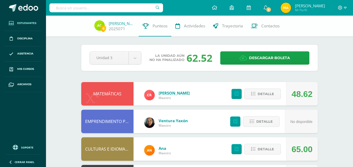
click at [28, 20] on link "Estudiantes" at bounding box center [23, 23] width 38 height 15
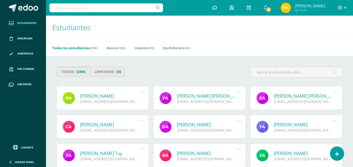
click at [82, 71] on span "(288)" at bounding box center [80, 72] width 9 height 10
click at [112, 47] on link "Básico (186)" at bounding box center [116, 48] width 19 height 8
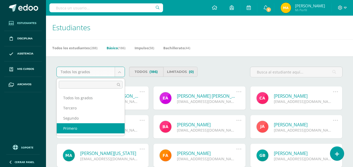
select select "1"
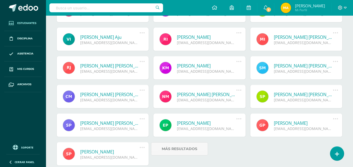
scroll to position [318, 0]
click at [101, 123] on link "[PERSON_NAME] [PERSON_NAME]" at bounding box center [109, 123] width 59 height 6
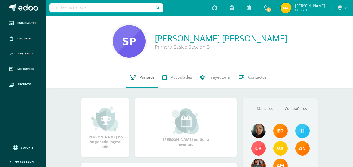
click at [148, 75] on span "Punteos" at bounding box center [146, 77] width 15 height 5
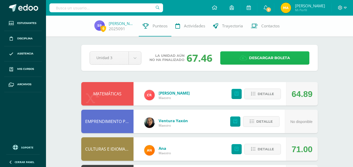
click at [243, 57] on icon at bounding box center [242, 58] width 7 height 6
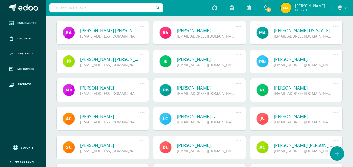
scroll to position [70, 0]
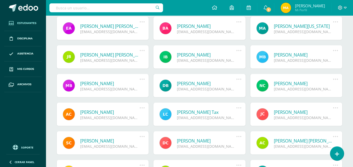
click at [311, 112] on link "[PERSON_NAME]" at bounding box center [303, 112] width 59 height 6
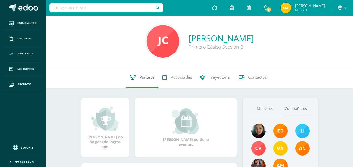
click at [141, 78] on span "Punteos" at bounding box center [146, 77] width 15 height 5
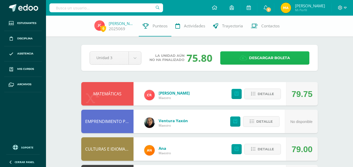
click at [267, 55] on span "Descargar boleta" at bounding box center [269, 58] width 41 height 13
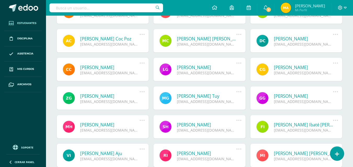
scroll to position [259, 0]
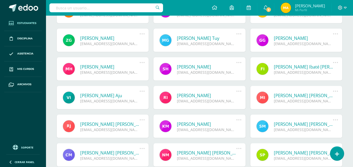
click at [117, 9] on input "text" at bounding box center [106, 7] width 114 height 9
type input "[PERSON_NAME]"
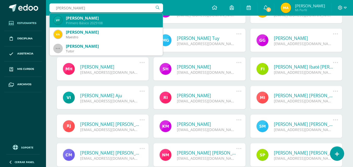
click at [103, 17] on div "[PERSON_NAME]" at bounding box center [112, 17] width 93 height 5
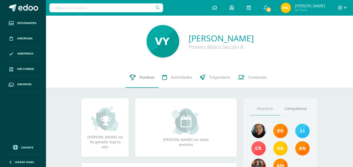
click at [141, 78] on span "Punteos" at bounding box center [146, 77] width 15 height 5
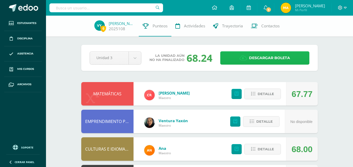
click at [253, 57] on span "Descargar boleta" at bounding box center [269, 58] width 41 height 13
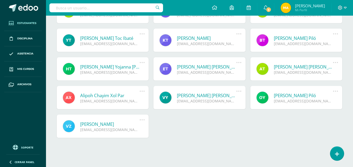
scroll to position [517, 0]
click at [112, 38] on link "[PERSON_NAME] Toc Ibaté" at bounding box center [109, 39] width 59 height 6
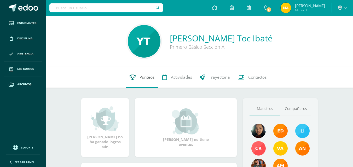
click at [151, 78] on span "Punteos" at bounding box center [146, 77] width 15 height 5
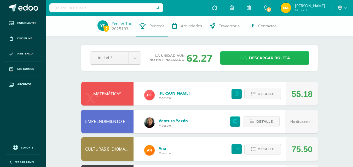
click at [252, 58] on span "Descargar boleta" at bounding box center [269, 58] width 41 height 13
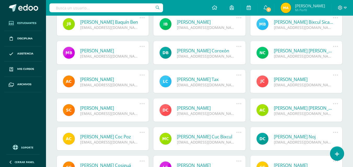
scroll to position [101, 0]
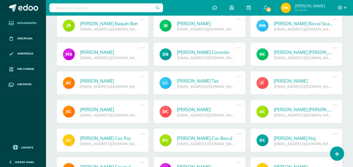
click at [79, 7] on input "text" at bounding box center [106, 7] width 114 height 9
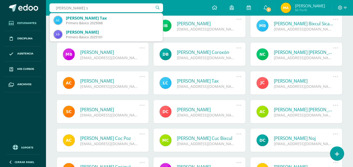
type input "leidy so"
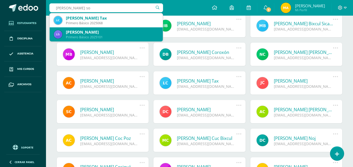
click at [100, 33] on div "[PERSON_NAME] [PERSON_NAME] Tun" at bounding box center [112, 31] width 93 height 5
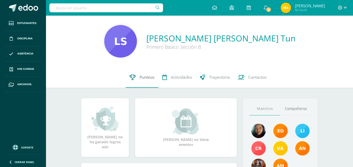
click at [149, 77] on span "Punteos" at bounding box center [146, 77] width 15 height 5
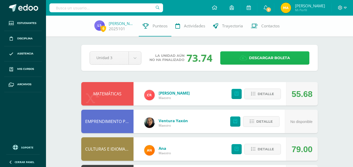
click at [259, 56] on span "Descargar boleta" at bounding box center [269, 58] width 41 height 13
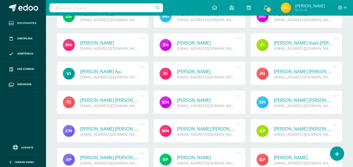
scroll to position [283, 0]
click at [188, 99] on link "Karol Daniela Marroquín Yac" at bounding box center [206, 100] width 59 height 6
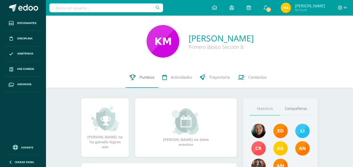
click at [147, 82] on link "Punteos" at bounding box center [142, 77] width 33 height 21
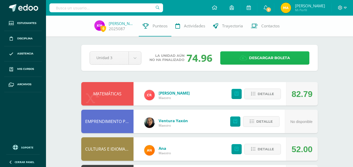
click at [231, 57] on link "Descargar boleta" at bounding box center [264, 57] width 89 height 13
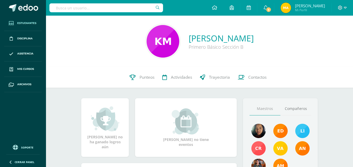
click at [34, 23] on span "Estudiantes" at bounding box center [26, 23] width 19 height 4
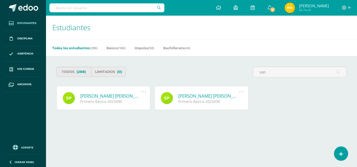
type input "son"
click at [100, 95] on link "Sonia Rebeca Pablo Ajcalón" at bounding box center [110, 96] width 61 height 6
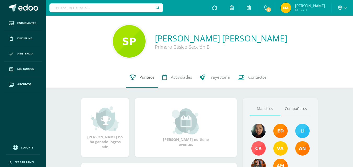
click at [146, 76] on span "Punteos" at bounding box center [146, 77] width 15 height 5
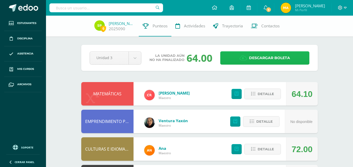
click at [252, 56] on span "Descargar boleta" at bounding box center [269, 58] width 41 height 13
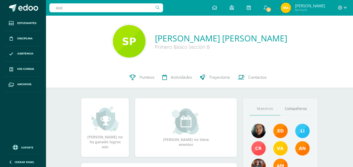
type input "leidy"
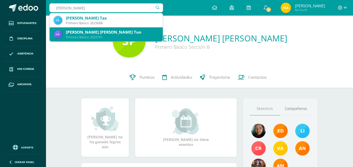
click at [83, 36] on div "Primero Básico 2025101" at bounding box center [112, 37] width 93 height 4
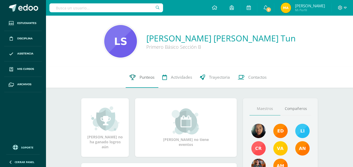
click at [139, 78] on span "Punteos" at bounding box center [146, 77] width 15 height 5
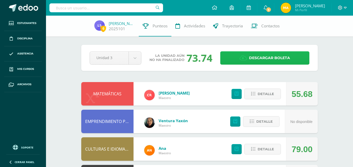
click at [252, 58] on span "Descargar boleta" at bounding box center [269, 58] width 41 height 13
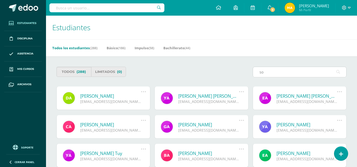
type input "s"
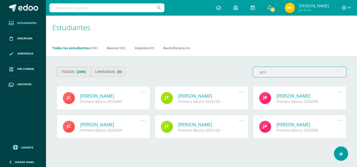
type input "jeni"
click at [205, 125] on link "Jennifer Fabiola Tay Bixcul" at bounding box center [208, 125] width 61 height 6
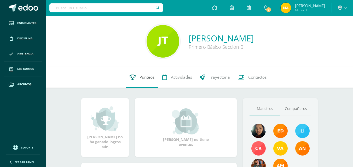
click at [149, 75] on span "Punteos" at bounding box center [146, 77] width 15 height 5
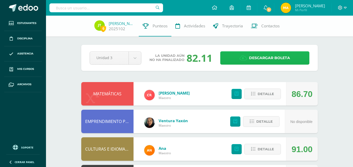
click at [254, 59] on span "Descargar boleta" at bounding box center [269, 58] width 41 height 13
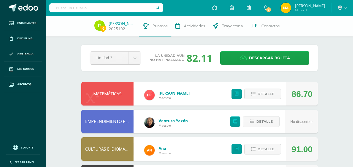
click at [74, 8] on input "text" at bounding box center [106, 7] width 114 height 9
type input "vanesa"
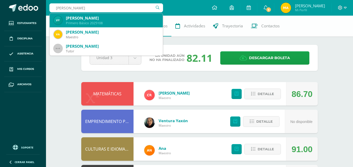
click at [83, 21] on div "[PERSON_NAME]" at bounding box center [112, 17] width 93 height 5
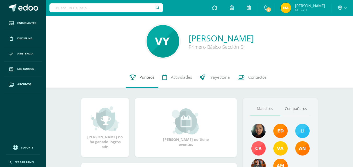
click at [141, 78] on span "Punteos" at bounding box center [146, 77] width 15 height 5
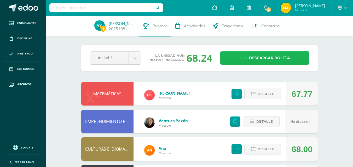
click at [261, 57] on span "Descargar boleta" at bounding box center [269, 58] width 41 height 13
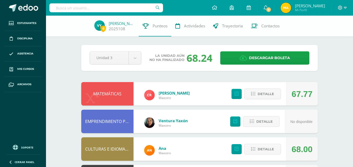
click at [125, 9] on input "text" at bounding box center [106, 7] width 114 height 9
type input "olga marisol"
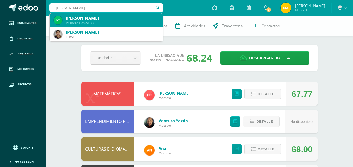
click at [88, 22] on div "Primero Básico 83" at bounding box center [112, 23] width 93 height 4
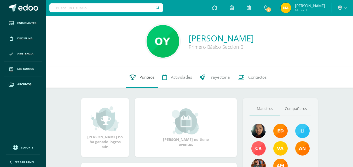
click at [145, 76] on span "Punteos" at bounding box center [146, 77] width 15 height 5
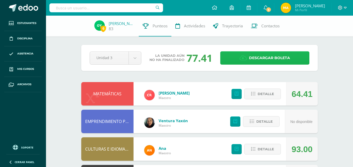
click at [249, 58] on span "Descargar boleta" at bounding box center [269, 58] width 41 height 13
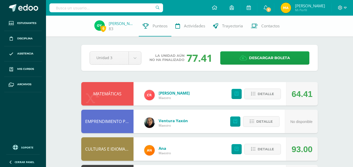
click at [128, 11] on input "text" at bounding box center [106, 7] width 114 height 9
click at [97, 5] on input "belinda" at bounding box center [106, 7] width 114 height 9
type input "b"
type input "angelica belinda"
click at [25, 22] on span "Estudiantes" at bounding box center [26, 23] width 19 height 4
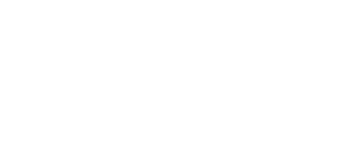
drag, startPoint x: 0, startPoint y: 0, endPoint x: 162, endPoint y: 86, distance: 183.5
click at [0, 0] on html at bounding box center [0, 0] width 0 height 0
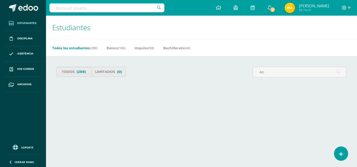
type input "A"
type input "[PERSON_NAME]"
click at [88, 71] on link "Todos (288)" at bounding box center [73, 72] width 35 height 10
click at [111, 49] on link "Básico (186)" at bounding box center [116, 48] width 19 height 8
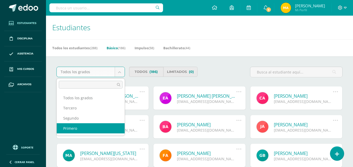
select select "1"
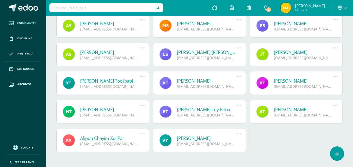
scroll to position [489, 0]
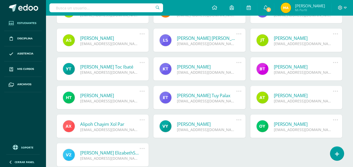
click at [115, 39] on link "[PERSON_NAME]" at bounding box center [109, 38] width 59 height 6
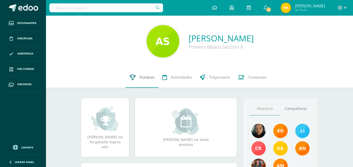
click at [146, 79] on span "Punteos" at bounding box center [146, 77] width 15 height 5
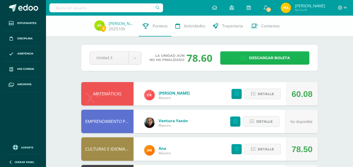
click at [252, 60] on span "Descargar boleta" at bounding box center [269, 58] width 41 height 13
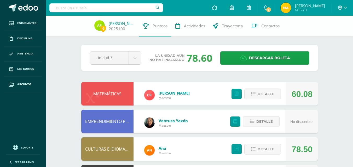
click at [127, 7] on input "text" at bounding box center [106, 7] width 114 height 9
type input "vil"
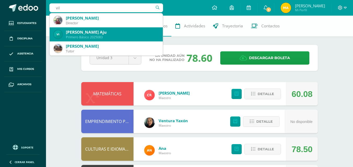
click at [120, 34] on div "[PERSON_NAME] Aju" at bounding box center [112, 31] width 93 height 5
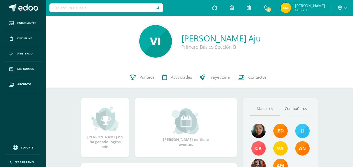
click at [143, 78] on span "Punteos" at bounding box center [146, 77] width 15 height 5
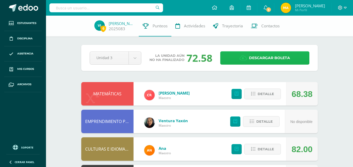
click at [237, 60] on link "Descargar boleta" at bounding box center [264, 57] width 89 height 13
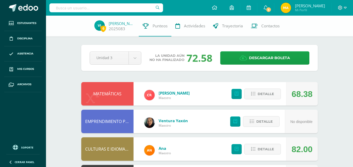
click at [119, 9] on input "text" at bounding box center [106, 7] width 114 height 9
type input "fatima"
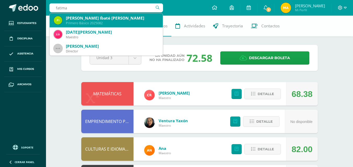
click at [115, 19] on div "Fátima Lourdes Ibaté Hernández" at bounding box center [112, 17] width 93 height 5
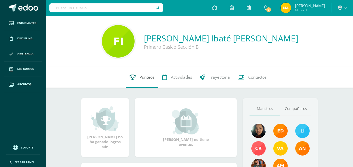
click at [146, 75] on span "Punteos" at bounding box center [146, 77] width 15 height 5
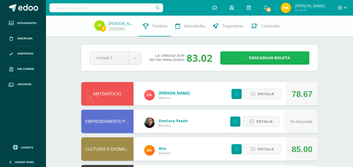
click at [249, 56] on span "Descargar boleta" at bounding box center [269, 58] width 41 height 13
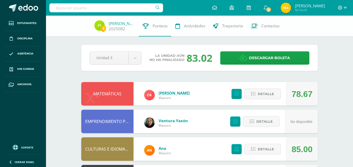
click at [131, 6] on input "text" at bounding box center [106, 7] width 114 height 9
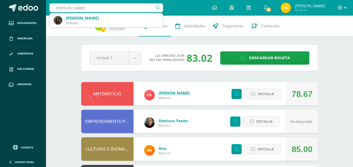
type input "Mayra Aracely"
click at [131, 7] on input "Mayra Aracely" at bounding box center [106, 7] width 114 height 9
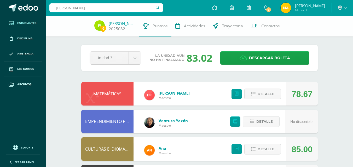
click at [27, 24] on span "Estudiantes" at bounding box center [26, 23] width 19 height 4
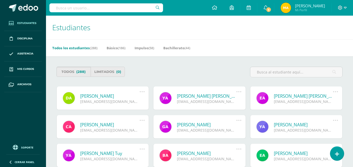
click at [80, 73] on span "(288)" at bounding box center [80, 72] width 9 height 10
click at [120, 47] on span "(186)" at bounding box center [122, 48] width 8 height 5
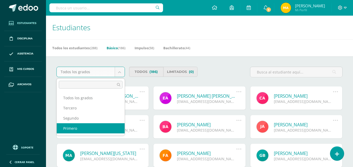
select select "1"
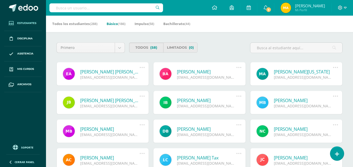
scroll to position [26, 0]
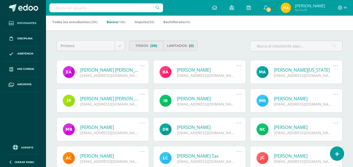
click at [281, 98] on link "[PERSON_NAME]" at bounding box center [303, 99] width 59 height 6
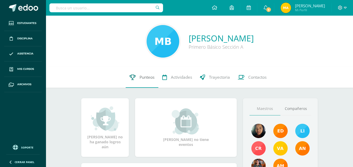
click at [138, 76] on link "Punteos" at bounding box center [142, 77] width 33 height 21
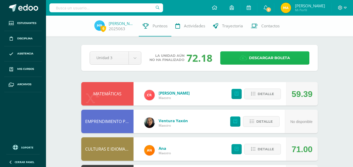
click at [247, 60] on link "Descargar boleta" at bounding box center [264, 57] width 89 height 13
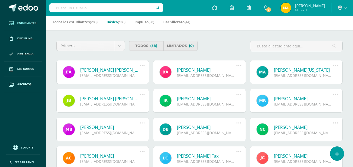
scroll to position [52, 0]
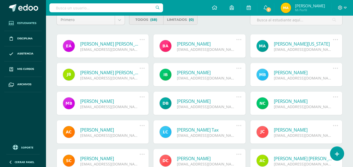
click at [205, 101] on link "[PERSON_NAME]" at bounding box center [206, 101] width 59 height 6
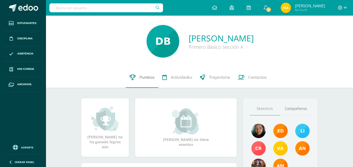
click at [148, 76] on span "Punteos" at bounding box center [146, 77] width 15 height 5
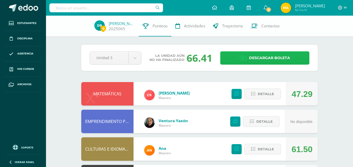
click at [248, 57] on link "Descargar boleta" at bounding box center [264, 57] width 89 height 13
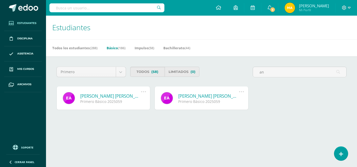
type input "a"
click at [218, 79] on div "Primero Todos los grados Tercero Segundo Primero Todos (58) Limitados (0)" at bounding box center [201, 74] width 294 height 15
click at [285, 71] on input "text" at bounding box center [299, 72] width 93 height 10
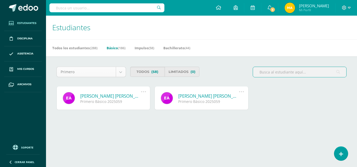
click at [119, 73] on body "Estudiantes Disciplina Asistencia Mis cursos Archivos Soporte Centro de ayuda Ú…" at bounding box center [178, 63] width 357 height 126
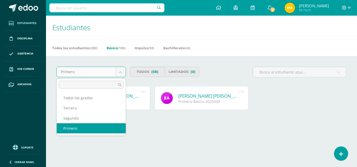
click at [119, 70] on body "Estudiantes Disciplina Asistencia Mis cursos Archivos Soporte Centro de ayuda Ú…" at bounding box center [178, 63] width 357 height 126
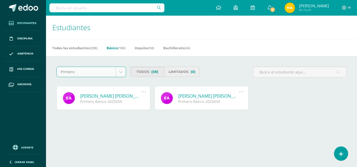
click at [175, 72] on link "Limitados (0)" at bounding box center [181, 72] width 35 height 10
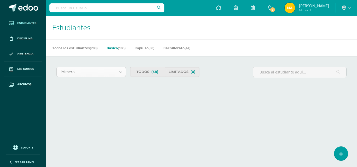
click at [105, 75] on body "Estudiantes Disciplina Asistencia Mis cursos Archivos Soporte Centro de ayuda Ú…" at bounding box center [178, 55] width 357 height 110
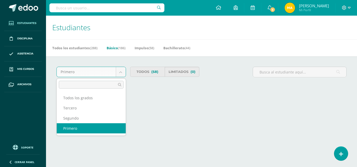
click at [123, 72] on body "Estudiantes Disciplina Asistencia Mis cursos Archivos Soporte Centro de ayuda Ú…" at bounding box center [178, 55] width 357 height 110
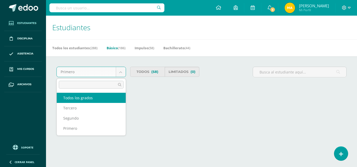
select select
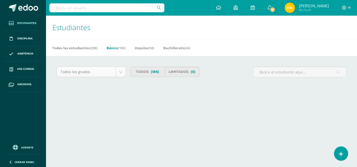
click at [119, 70] on body "Estudiantes Disciplina Asistencia Mis cursos Archivos Soporte Centro de ayuda Ú…" at bounding box center [178, 55] width 357 height 110
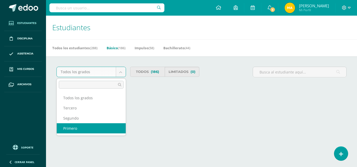
select select "1"
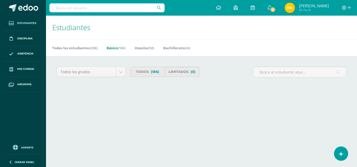
select select "1"
click at [150, 73] on link "Todos (186)" at bounding box center [147, 72] width 35 height 10
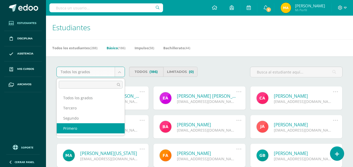
select select "1"
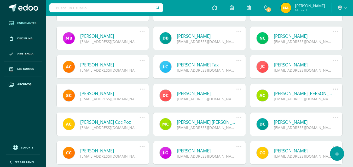
scroll to position [131, 0]
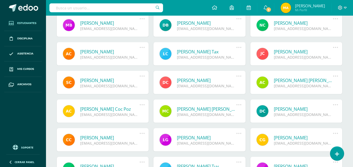
click at [116, 54] on link "[PERSON_NAME]" at bounding box center [109, 52] width 59 height 6
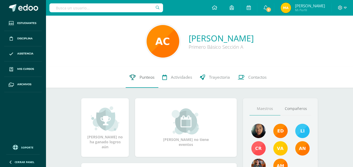
click at [150, 78] on span "Punteos" at bounding box center [146, 77] width 15 height 5
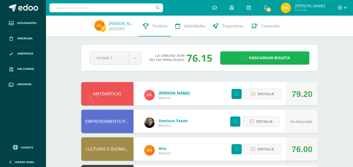
click at [252, 58] on span "Descargar boleta" at bounding box center [269, 58] width 41 height 13
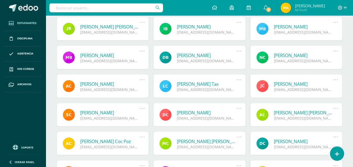
scroll to position [104, 0]
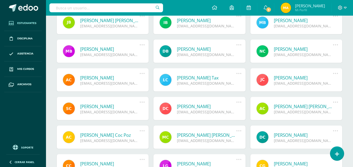
click at [113, 108] on link "Sonia Leticia Chiyal Chiroy" at bounding box center [109, 107] width 59 height 6
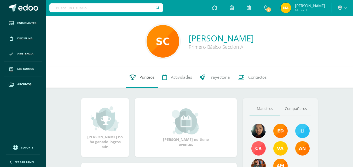
click at [138, 76] on link "Punteos" at bounding box center [142, 77] width 33 height 21
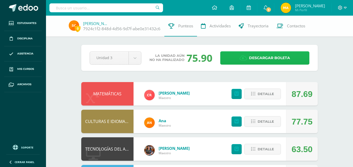
click at [234, 61] on link "Descargar boleta" at bounding box center [264, 57] width 89 height 13
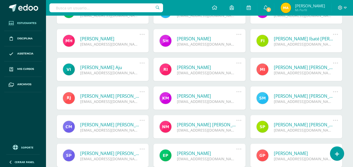
scroll to position [313, 0]
